Goal: Task Accomplishment & Management: Manage account settings

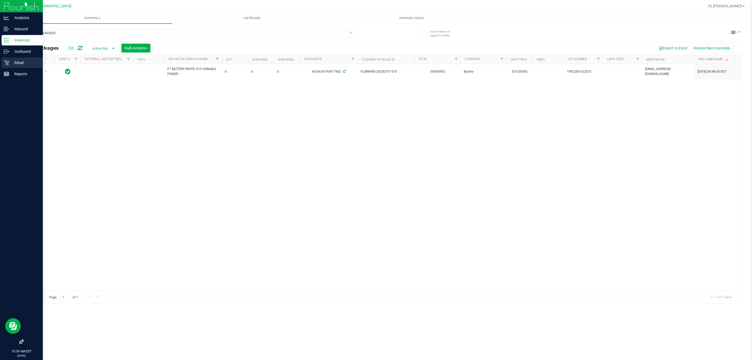
click at [5, 63] on icon at bounding box center [6, 62] width 5 height 5
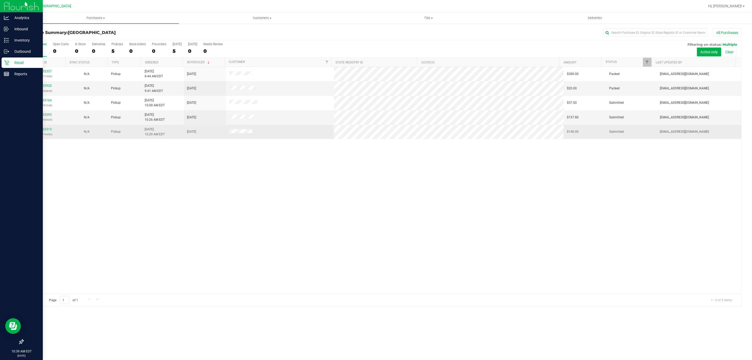
click at [42, 127] on td "11833315 (316770490)" at bounding box center [44, 132] width 42 height 14
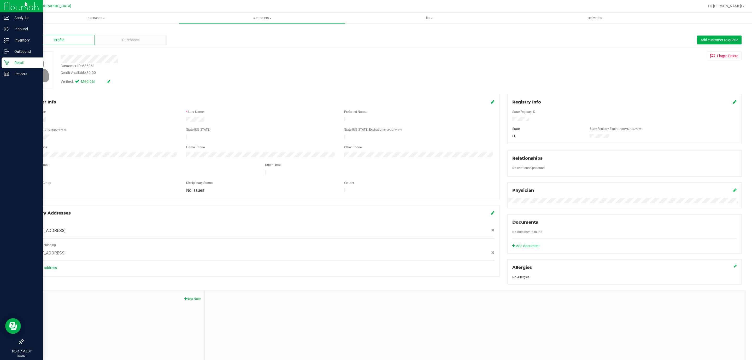
click at [93, 66] on div "Customer ID: 636061" at bounding box center [78, 65] width 34 height 5
copy div "Customer ID: 636061"
click at [11, 62] on p "Retail" at bounding box center [24, 63] width 31 height 6
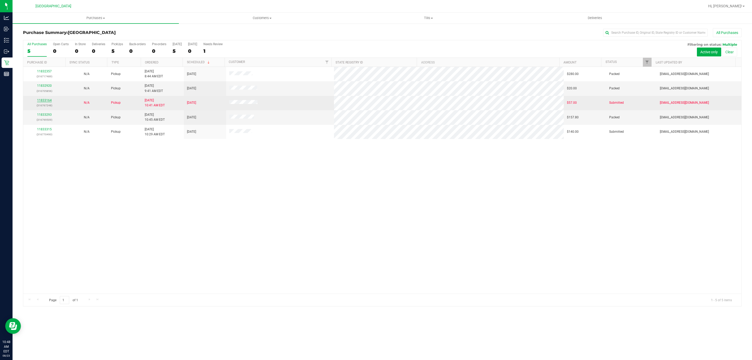
click at [45, 101] on link "11833164" at bounding box center [44, 100] width 15 height 4
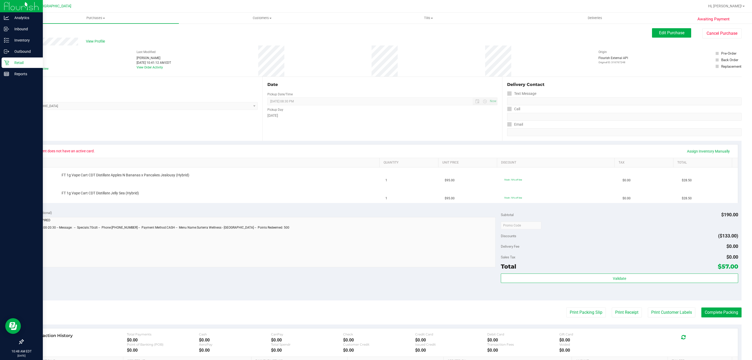
click at [7, 63] on icon at bounding box center [6, 62] width 5 height 5
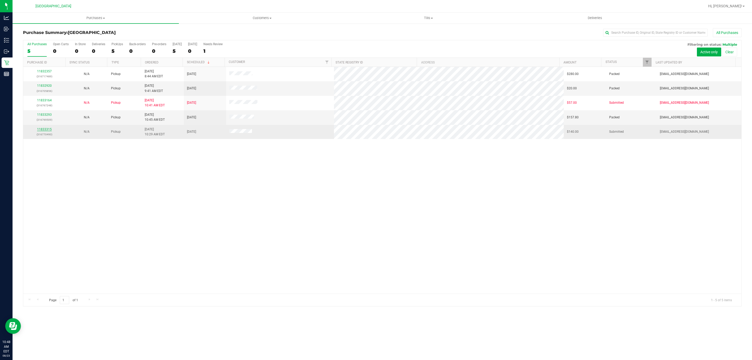
click at [46, 130] on link "11833315" at bounding box center [44, 129] width 15 height 4
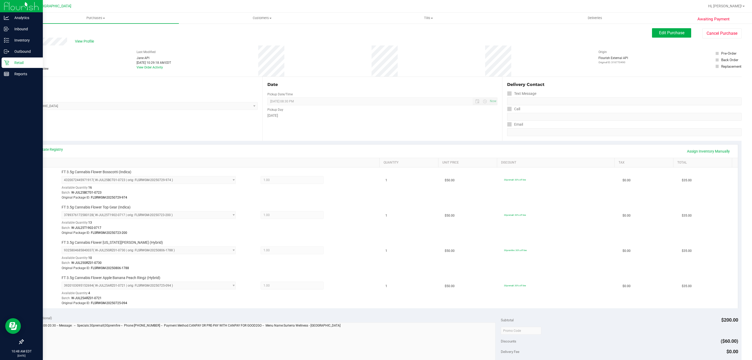
click at [14, 64] on p "Retail" at bounding box center [24, 63] width 31 height 6
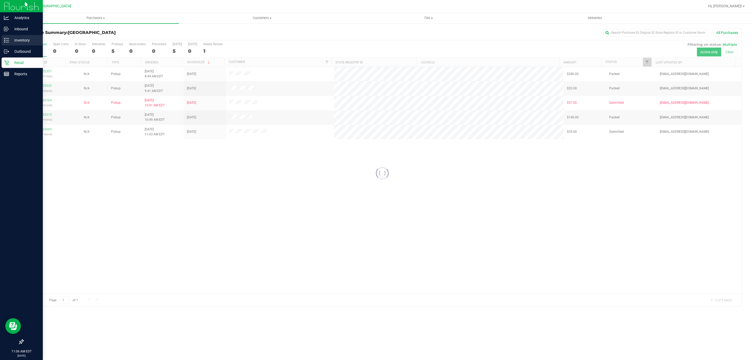
click at [11, 39] on p "Inventory" at bounding box center [24, 40] width 31 height 6
click at [10, 38] on p "Inventory" at bounding box center [24, 40] width 31 height 6
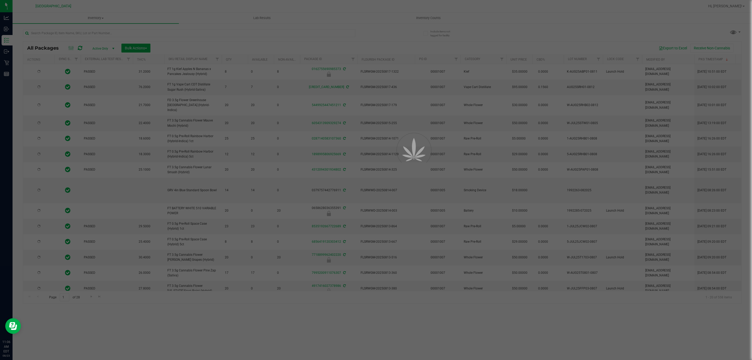
click at [122, 34] on div at bounding box center [376, 180] width 752 height 360
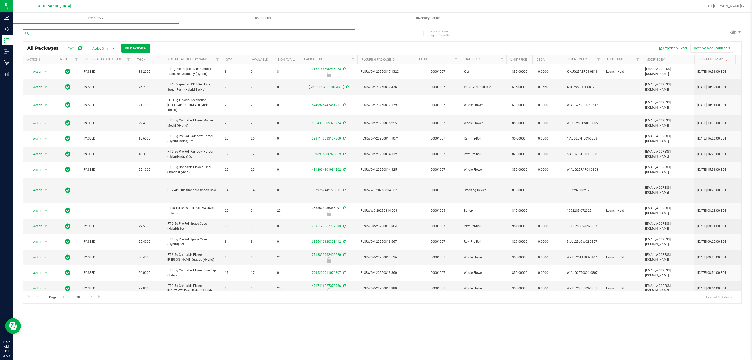
click at [122, 34] on input "text" at bounding box center [189, 33] width 332 height 8
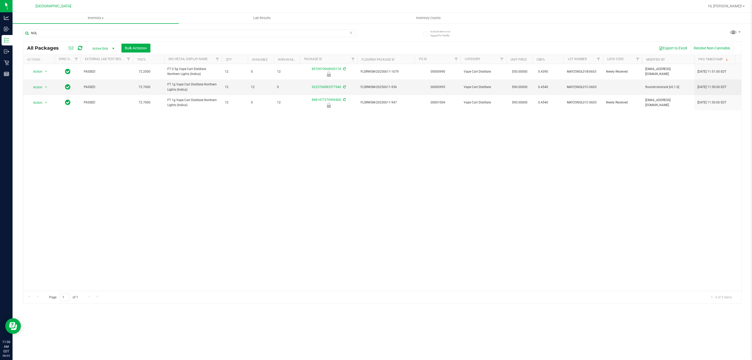
click at [232, 168] on div "Action Action Edit attributes Global inventory Locate package Package audit log…" at bounding box center [382, 177] width 718 height 227
click at [42, 38] on div "NOL" at bounding box center [189, 35] width 332 height 12
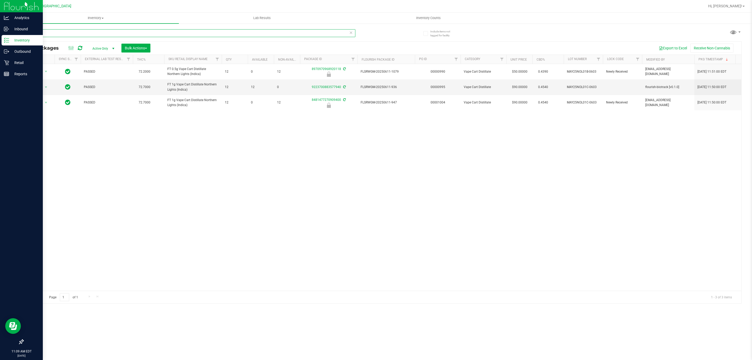
drag, startPoint x: 42, startPoint y: 36, endPoint x: 9, endPoint y: 37, distance: 33.5
click at [9, 37] on div "Analytics Inbound Inventory Outbound Retail Reports 11:09 AM EDT 08/23/2025 08/…" at bounding box center [376, 180] width 752 height 360
type input "8970970968920118"
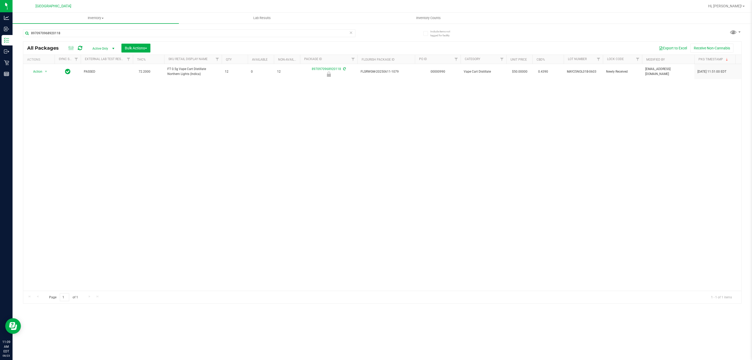
click at [143, 203] on div "Action Action Edit attributes Global inventory Locate package Package audit log…" at bounding box center [382, 177] width 718 height 227
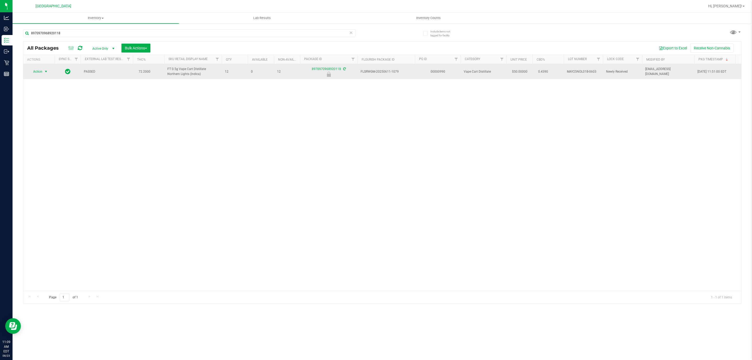
click at [33, 71] on span "Action" at bounding box center [35, 71] width 14 height 7
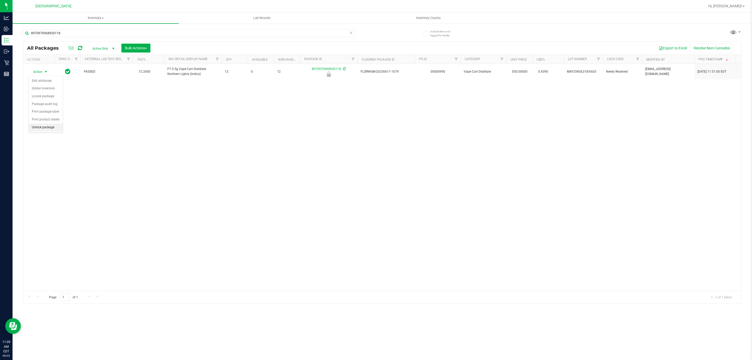
click at [49, 129] on li "Unlock package" at bounding box center [46, 128] width 34 height 8
click at [79, 30] on input "8970970968920118" at bounding box center [189, 33] width 332 height 8
drag, startPoint x: 79, startPoint y: 30, endPoint x: 43, endPoint y: 43, distance: 37.5
click at [34, 42] on div "8970970968920118 All Packages Active Only Active Only Lab Samples Locked All Ex…" at bounding box center [382, 163] width 719 height 279
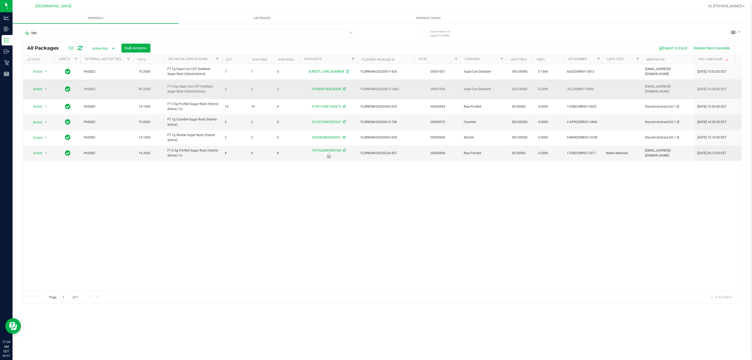
click at [195, 94] on span "FT 0.5g Vape Cart CDT Distillate Sugar Rush (Hybrid-Sativa)" at bounding box center [192, 89] width 51 height 10
copy tr "FT 0.5g Vape Cart CDT Distillate Sugar Rush (Hybrid-Sativa)"
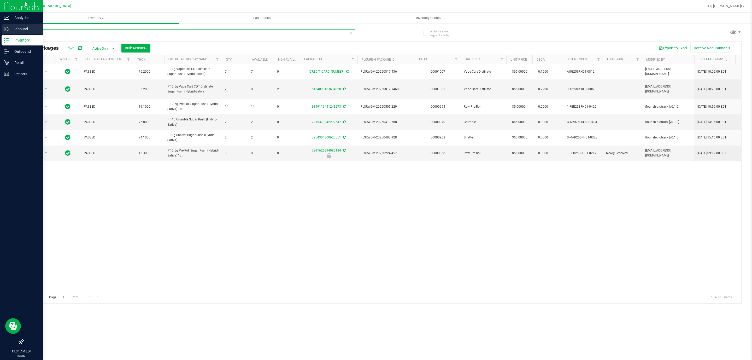
drag, startPoint x: 137, startPoint y: 34, endPoint x: 0, endPoint y: 28, distance: 137.2
click at [0, 28] on div "Analytics Inbound Inventory Outbound Retail Reports 11:34 AM EDT 08/23/2025 08/…" at bounding box center [376, 180] width 752 height 360
paste input "FT 0.5g Vape Cart CDT Distillate Sugar Rush (Hybrid-Sativa)"
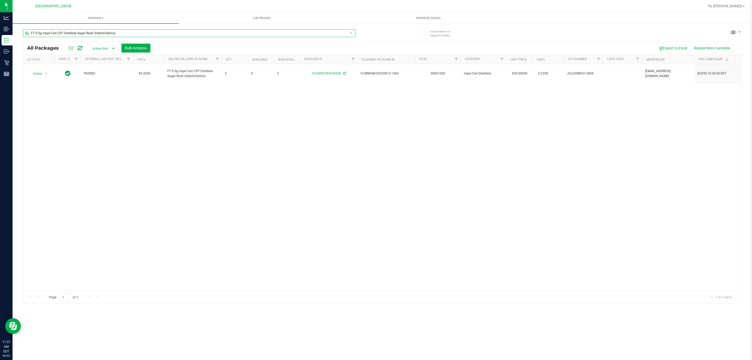
type input "f"
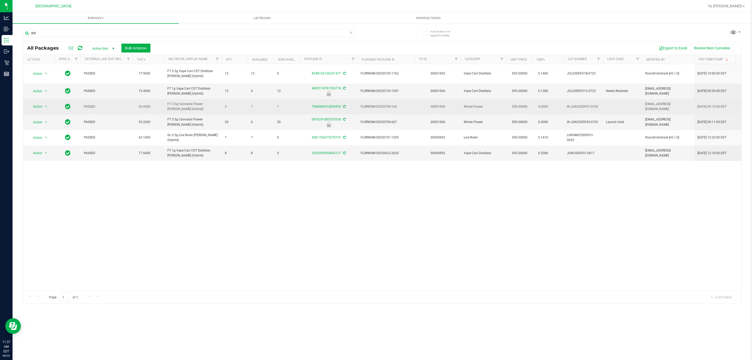
click at [192, 107] on span "FT 3.5g Cannabis Flower Dulce De Fresa (Hybrid)" at bounding box center [192, 107] width 51 height 10
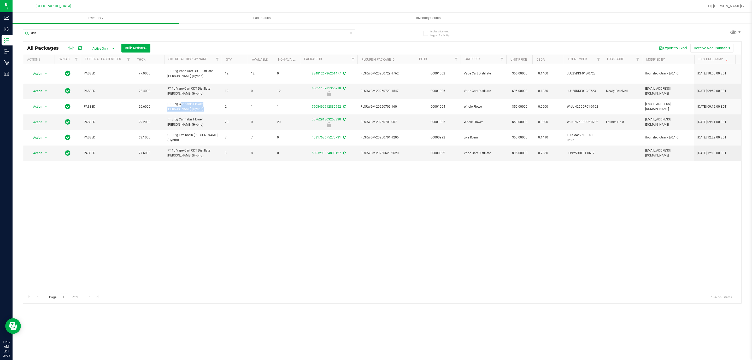
copy tr "FT 3.5g Cannabis Flower Dulce De Fresa (Hybrid)"
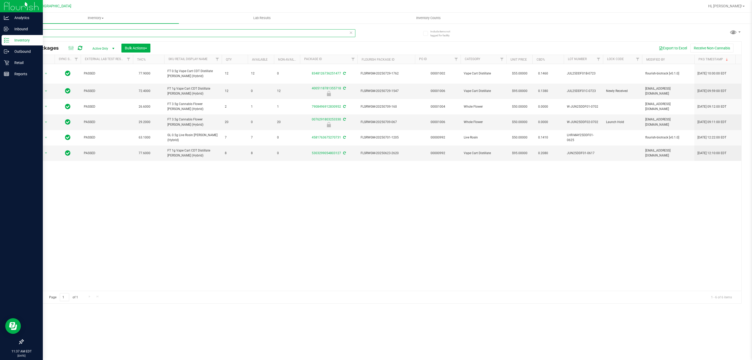
drag, startPoint x: 94, startPoint y: 33, endPoint x: 0, endPoint y: 43, distance: 94.8
click at [0, 43] on div "Analytics Inbound Inventory Outbound Retail Reports 11:37 AM EDT 08/23/2025 08/…" at bounding box center [376, 180] width 752 height 360
paste input "FT 3.5g Cannabis Flower Dulce De Fresa (Hybrid)"
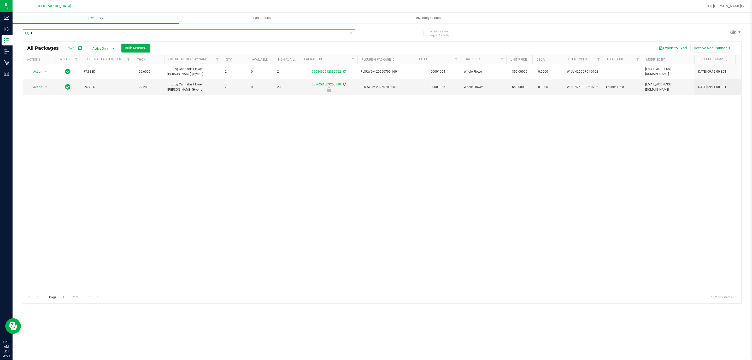
type input "F"
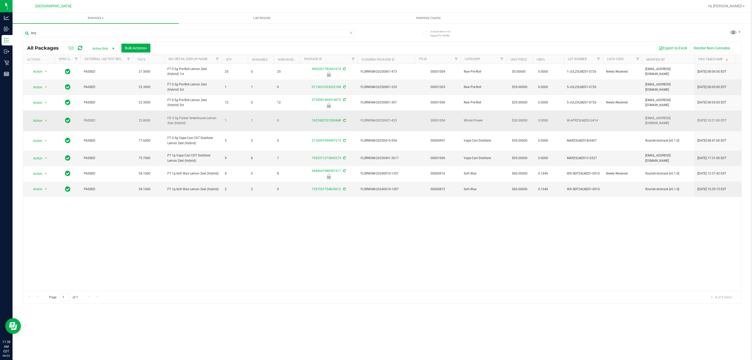
click at [187, 117] on span "FD 3.5g Flower Greenhouse Lemon Zest (Hybrid)" at bounding box center [192, 121] width 51 height 10
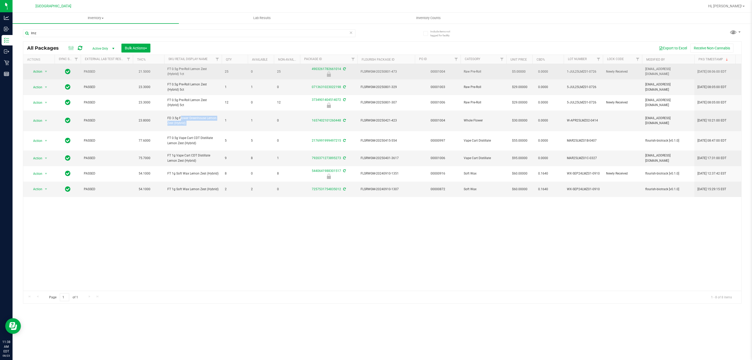
copy tr "FD 3.5g Flower Greenhouse Lemon Zest (Hybrid)"
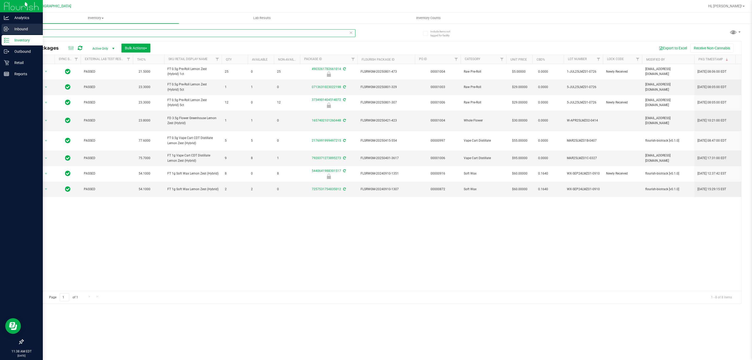
drag, startPoint x: 90, startPoint y: 31, endPoint x: 0, endPoint y: 32, distance: 90.4
click at [0, 32] on div "Analytics Inbound Inventory Outbound Retail Reports 11:38 AM EDT 08/23/2025 08/…" at bounding box center [376, 180] width 752 height 360
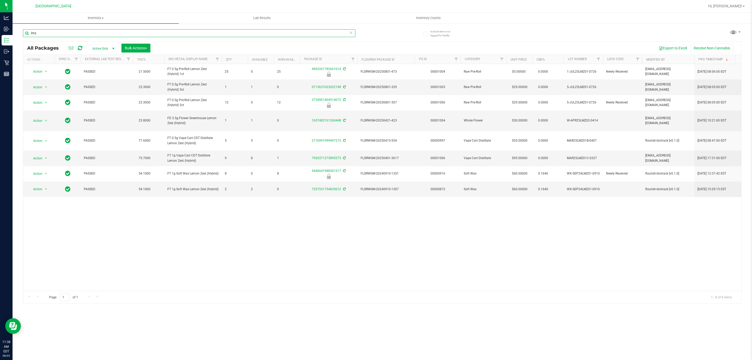
paste input "FD 3.5g Flower Greenhouse Lemon Zest (Hybrid)"
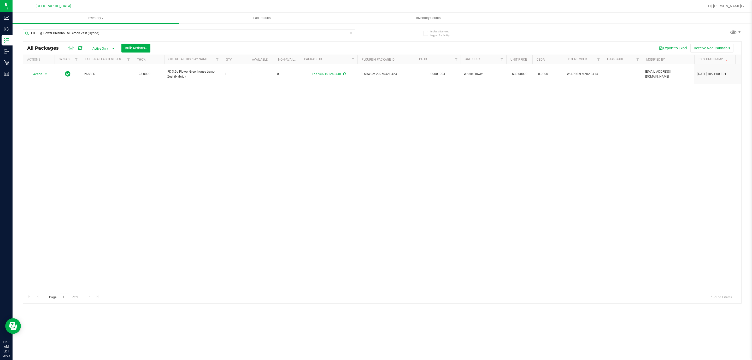
click at [392, 158] on div "Action Action Adjust qty Create package Edit attributes Global inventory Locate…" at bounding box center [382, 177] width 718 height 227
drag, startPoint x: 106, startPoint y: 36, endPoint x: 15, endPoint y: 42, distance: 91.0
click at [15, 42] on div "Include items not tagged for facility FD 3.5g Flower Greenhouse Lemon Zest (Hyb…" at bounding box center [383, 102] width 740 height 159
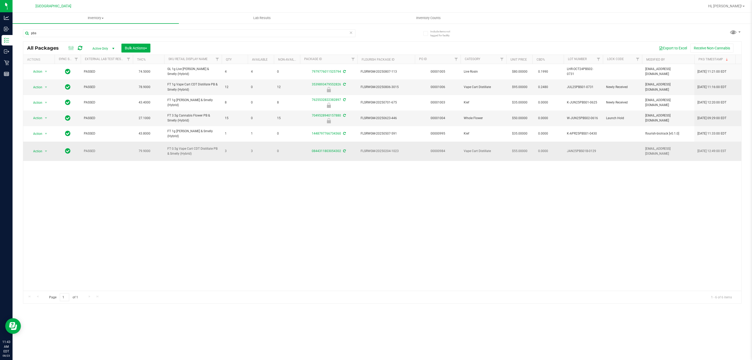
click at [186, 151] on span "FT 0.5g Vape Cart CDT Distillate PB & Smelly (Hybrid)" at bounding box center [192, 151] width 51 height 10
click at [190, 85] on span "FT 1g Vape Cart CDT Distillate PB & Smelly (Hybrid)" at bounding box center [192, 87] width 51 height 10
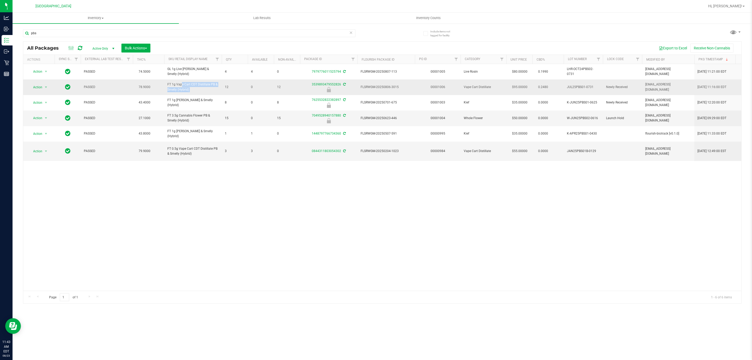
click at [190, 85] on span "FT 1g Vape Cart CDT Distillate PB & Smelly (Hybrid)" at bounding box center [192, 87] width 51 height 10
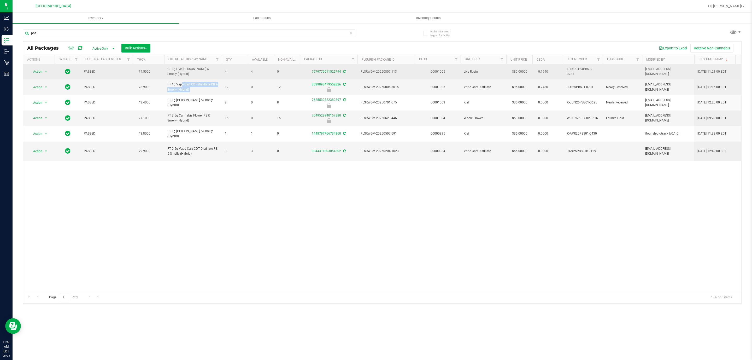
copy tr "FT 1g Vape Cart CDT Distillate PB & Smelly (Hybrid)"
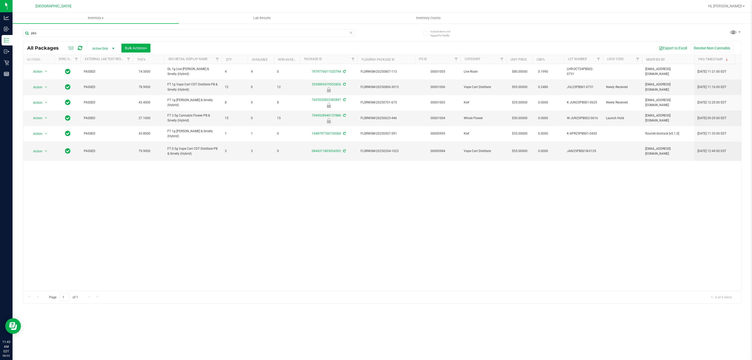
click at [49, 28] on div "pbs" at bounding box center [202, 33] width 359 height 17
paste input "FT 1g Vape Cart CDT Distillate PB & Smelly (Hybrid)"
drag, startPoint x: 48, startPoint y: 33, endPoint x: 18, endPoint y: 34, distance: 29.8
click at [18, 34] on div "Include items not tagged for facility pbs All Packages Active Only Active Only …" at bounding box center [383, 102] width 740 height 159
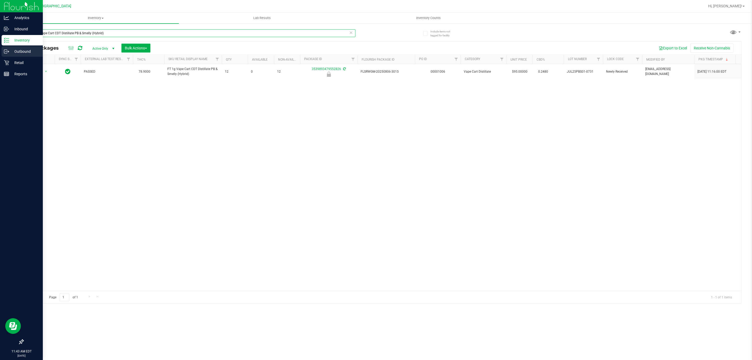
drag, startPoint x: 115, startPoint y: 32, endPoint x: 0, endPoint y: 49, distance: 116.1
click at [0, 50] on div "Analytics Inbound Inventory Outbound Retail Reports 11:43 AM EDT 08/23/2025 08/…" at bounding box center [376, 180] width 752 height 360
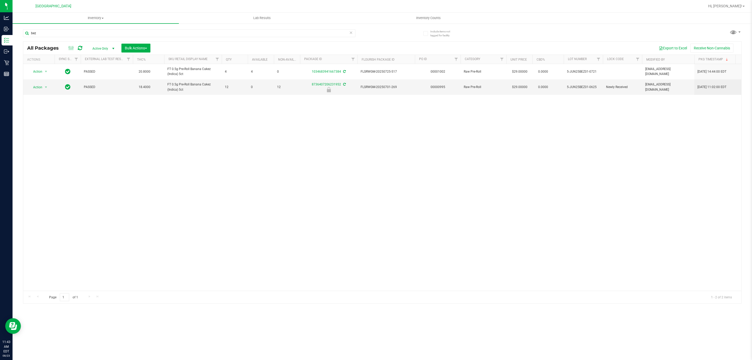
click at [290, 158] on div "Action Action Adjust qty Create package Edit attributes Global inventory Locate…" at bounding box center [382, 177] width 718 height 227
click at [169, 35] on input "bez" at bounding box center [189, 33] width 332 height 8
type input "3539893479552826"
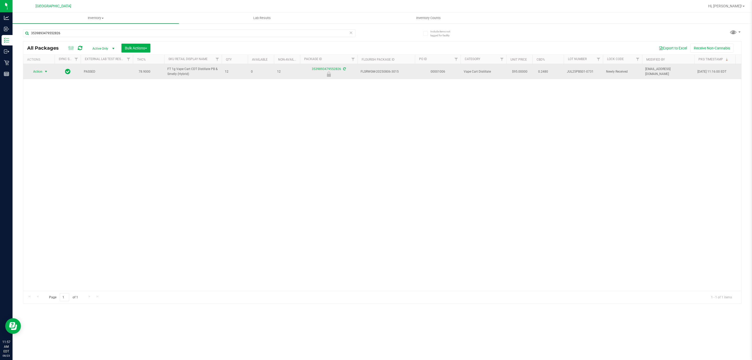
click at [34, 73] on span "Action" at bounding box center [35, 71] width 14 height 7
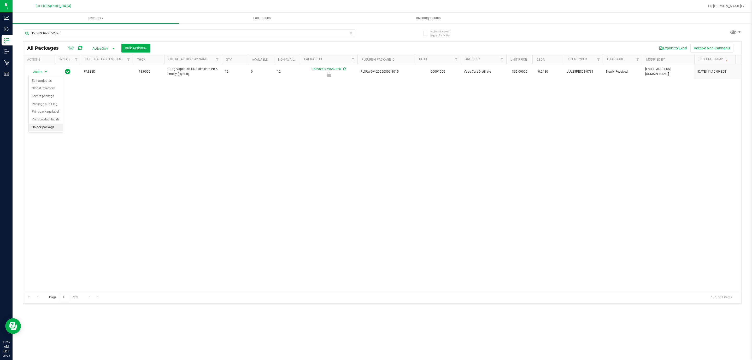
click at [51, 129] on li "Unlock package" at bounding box center [46, 128] width 34 height 8
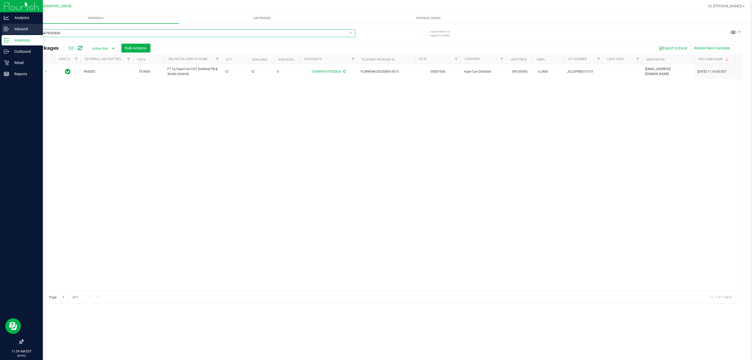
drag, startPoint x: 67, startPoint y: 35, endPoint x: 0, endPoint y: 33, distance: 67.4
click at [0, 33] on div "Analytics Inbound Inventory Outbound Retail Reports 11:59 AM EDT 08/23/2025 08/…" at bounding box center [376, 180] width 752 height 360
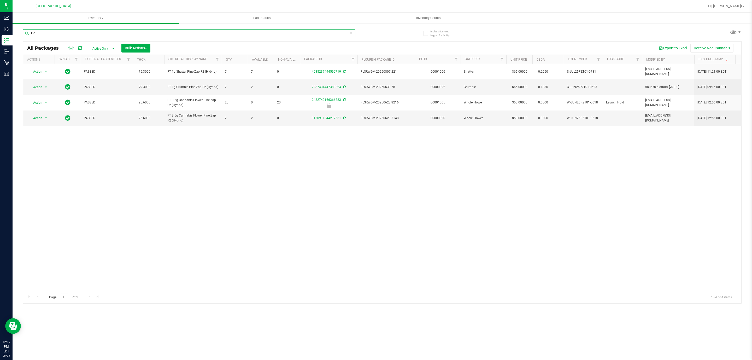
type input "PZT"
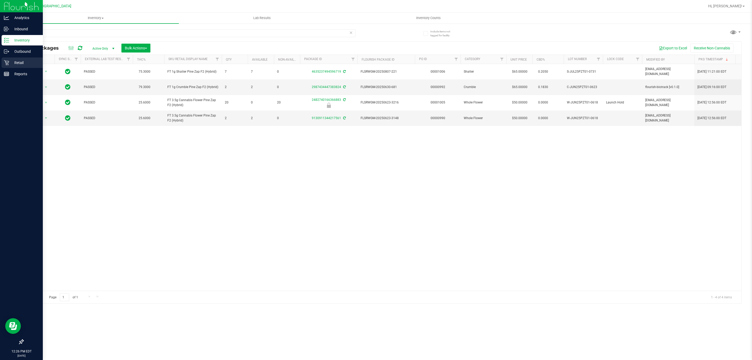
click at [6, 65] on div "Retail" at bounding box center [22, 62] width 41 height 10
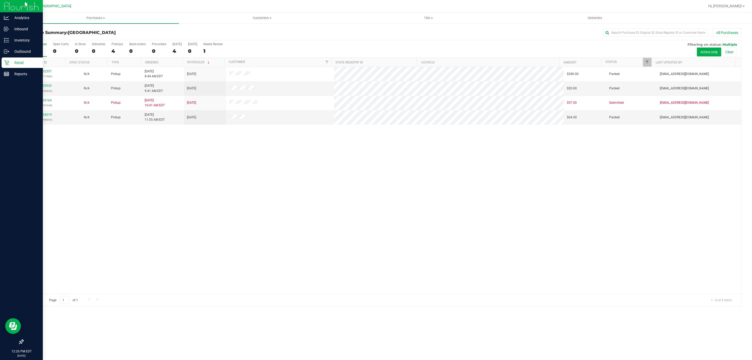
click at [463, 174] on div "11832357 (316717489) N/A Pickup 8/23/2025 8:44 AM EDT 8/23/2025 $280.00 Packed …" at bounding box center [382, 180] width 718 height 227
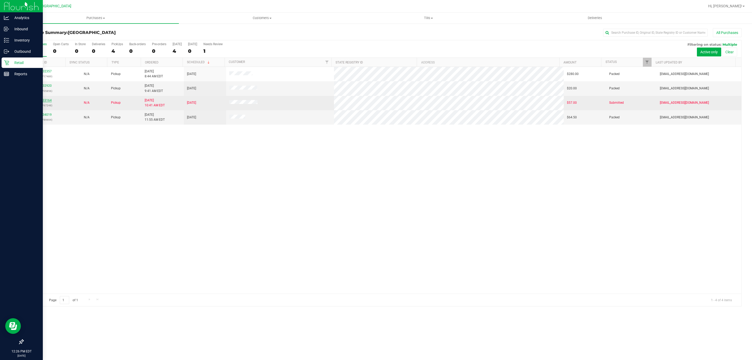
click at [44, 102] on link "11833164" at bounding box center [44, 100] width 15 height 4
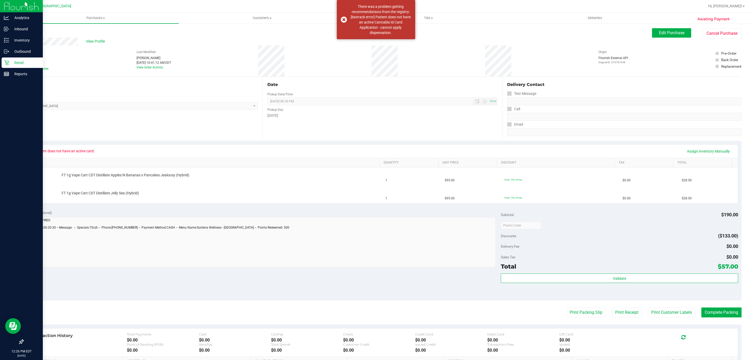
click at [3, 61] on div "Retail" at bounding box center [22, 62] width 41 height 10
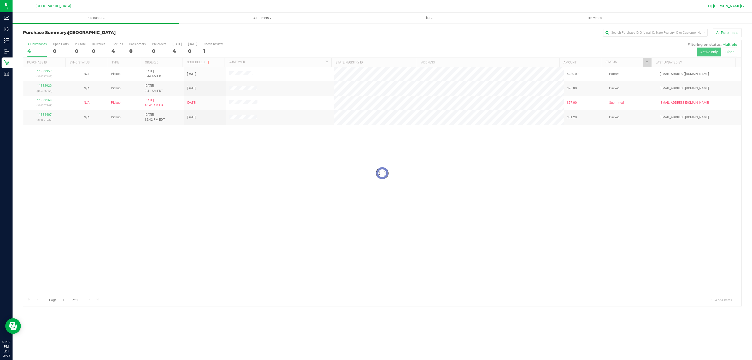
click at [733, 6] on span "Hi, [PERSON_NAME]!" at bounding box center [725, 6] width 34 height 4
click at [726, 46] on span "Sign Out" at bounding box center [724, 46] width 15 height 5
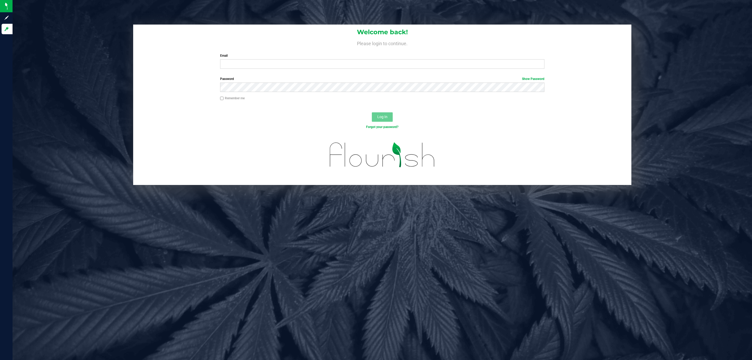
click at [363, 59] on div "Email Required Please format your email correctly." at bounding box center [382, 60] width 332 height 15
click at [367, 60] on input "Email" at bounding box center [382, 63] width 324 height 9
type input "ngalgano@liveparallel.com"
click at [372, 112] on button "Log In" at bounding box center [382, 116] width 21 height 9
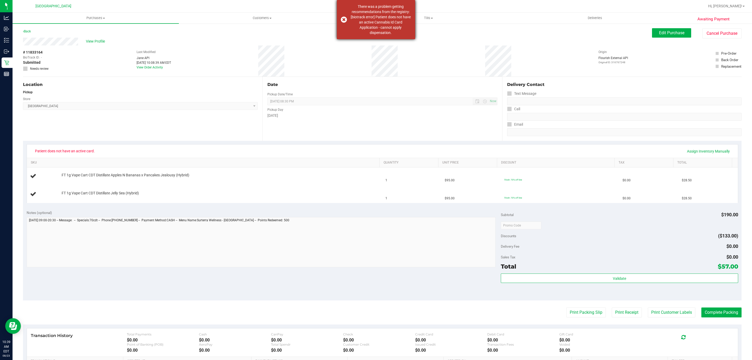
click at [342, 21] on div "There was a problem getting recommendations from the registry: [biotrack error]…" at bounding box center [376, 19] width 78 height 39
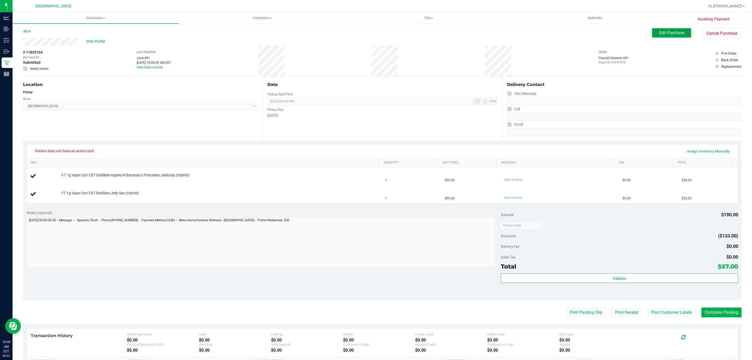
click at [657, 29] on button "Edit Purchase" at bounding box center [671, 32] width 39 height 9
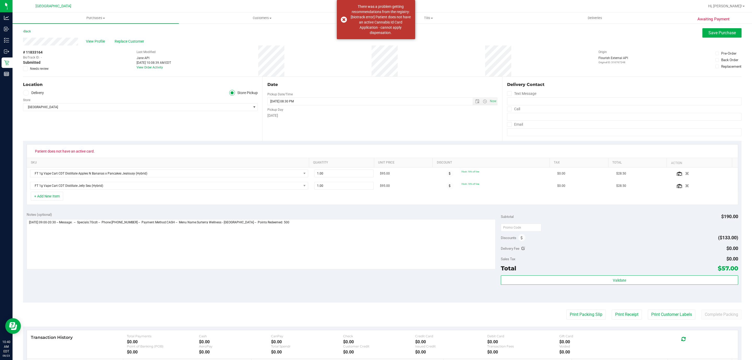
click at [24, 69] on icon at bounding box center [25, 69] width 3 height 0
click at [0, 0] on input "Needs review" at bounding box center [0, 0] width 0 height 0
click at [29, 227] on textarea at bounding box center [261, 244] width 469 height 50
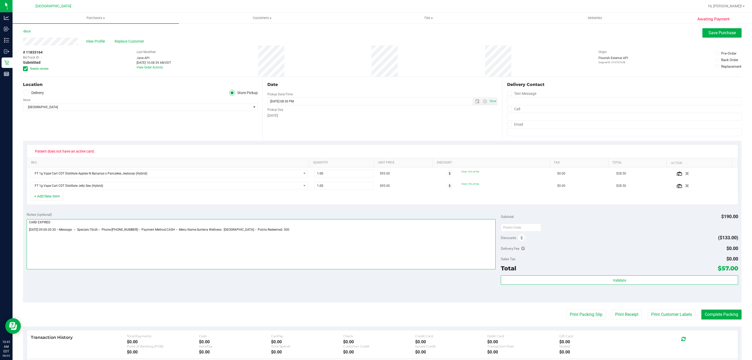
type textarea "CARD EXPIRED Saturday 08/23/2025 09:00-20:30 -- Message: -- Specials:70cdt -- P…"
click at [721, 54] on div "Pre-Order" at bounding box center [728, 53] width 15 height 5
click at [0, 0] on input "Pre-Order" at bounding box center [0, 0] width 0 height 0
drag, startPoint x: 715, startPoint y: 39, endPoint x: 707, endPoint y: 24, distance: 16.9
click at [712, 34] on purchase-details "Back Save Purchase View Profile Replace Customer # 11833164 BioTrack ID: - Subm…" at bounding box center [382, 226] width 719 height 396
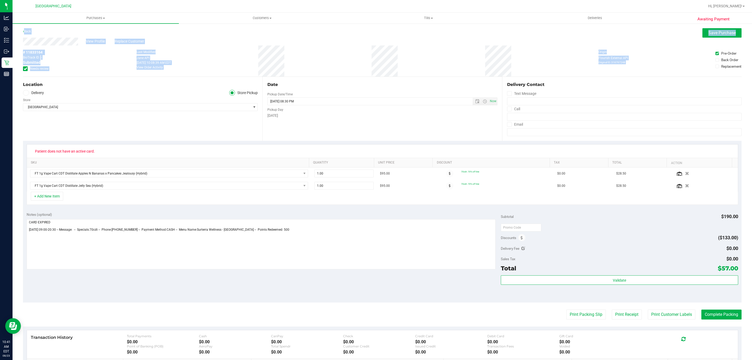
drag, startPoint x: 707, startPoint y: 24, endPoint x: 715, endPoint y: 48, distance: 25.0
click at [715, 48] on div "Awaiting Payment Back Save Purchase View Profile Replace Customer # 11833164 Bi…" at bounding box center [383, 229] width 740 height 412
click at [716, 53] on icon at bounding box center [717, 53] width 3 height 0
click at [0, 0] on input "Pre-Order" at bounding box center [0, 0] width 0 height 0
click at [709, 32] on span "Save Purchase" at bounding box center [722, 32] width 27 height 5
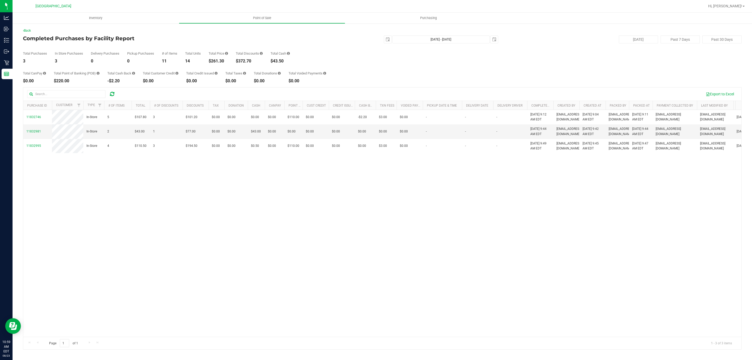
click at [114, 93] on icon at bounding box center [112, 93] width 4 height 5
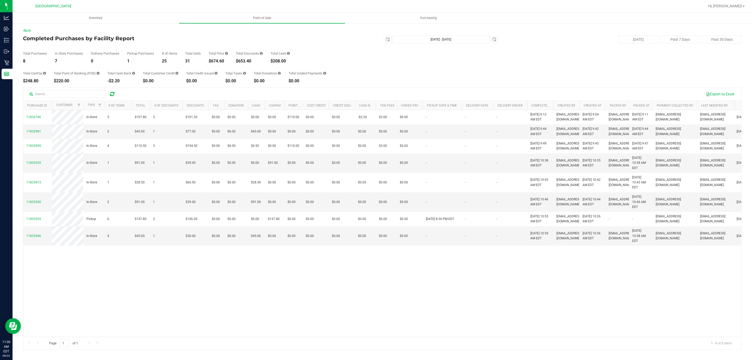
click at [220, 61] on div "$674.60" at bounding box center [218, 61] width 19 height 4
copy div "674.60"
click at [116, 90] on div at bounding box center [73, 94] width 93 height 8
click at [109, 93] on div at bounding box center [112, 94] width 8 height 6
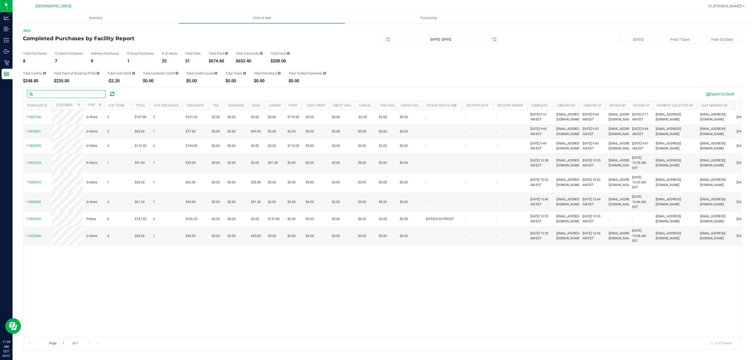
click at [104, 97] on input "text" at bounding box center [66, 94] width 78 height 8
click at [110, 96] on icon at bounding box center [112, 93] width 4 height 5
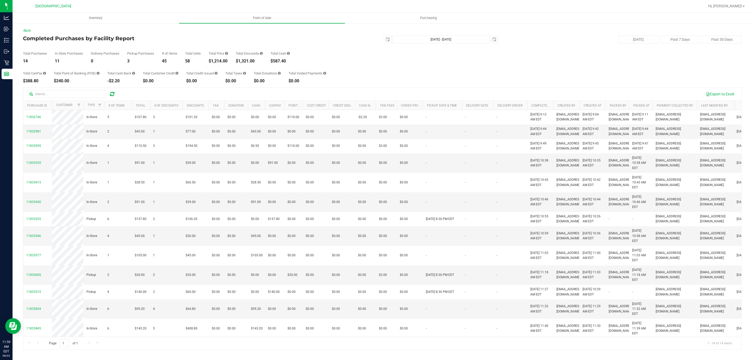
click at [217, 57] on div "Total Price $1,214.00" at bounding box center [218, 57] width 19 height 11
copy div "1,214.00"
click at [114, 92] on icon at bounding box center [112, 93] width 4 height 5
click at [216, 65] on div "Total CanPay $409.10 Total Point of Banking (POB) $240.00 Total Cash Back -$2.2…" at bounding box center [382, 73] width 719 height 20
